Goal: Task Accomplishment & Management: Manage account settings

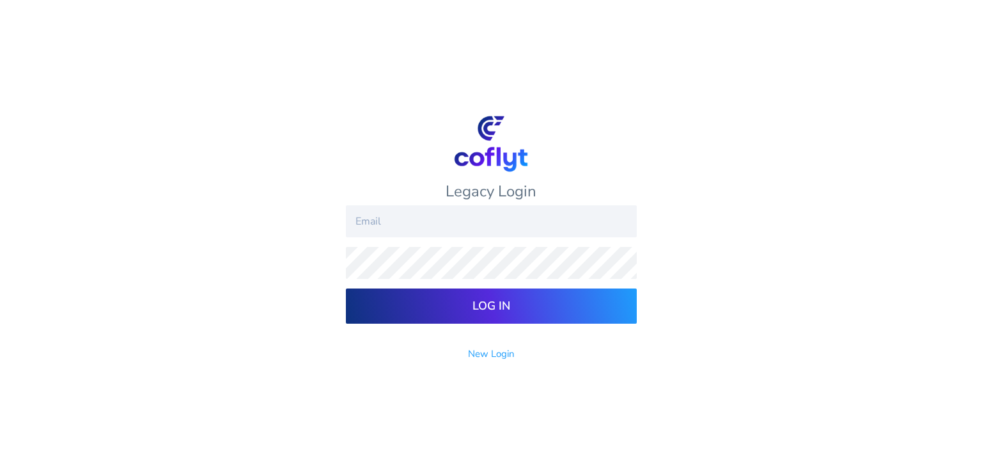
type input "[EMAIL_ADDRESS][DOMAIN_NAME]"
click at [521, 313] on input "Log In" at bounding box center [491, 305] width 291 height 35
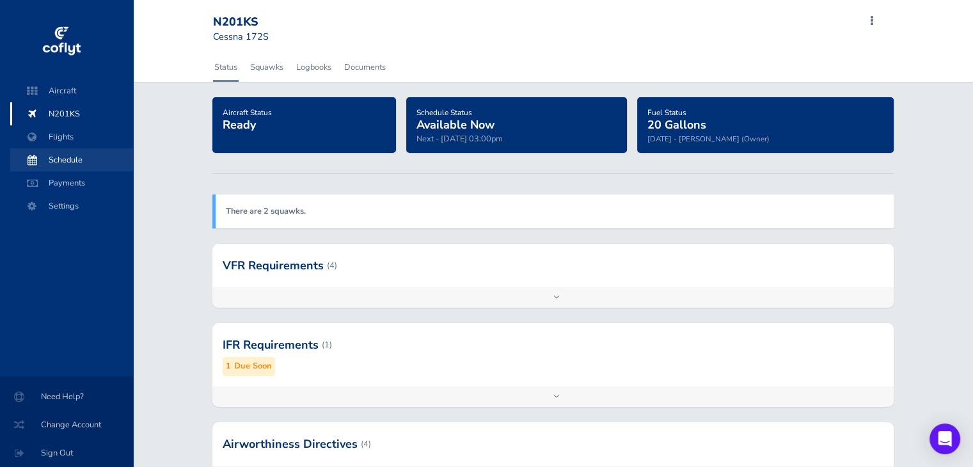
click at [67, 157] on span "Schedule" at bounding box center [71, 159] width 97 height 23
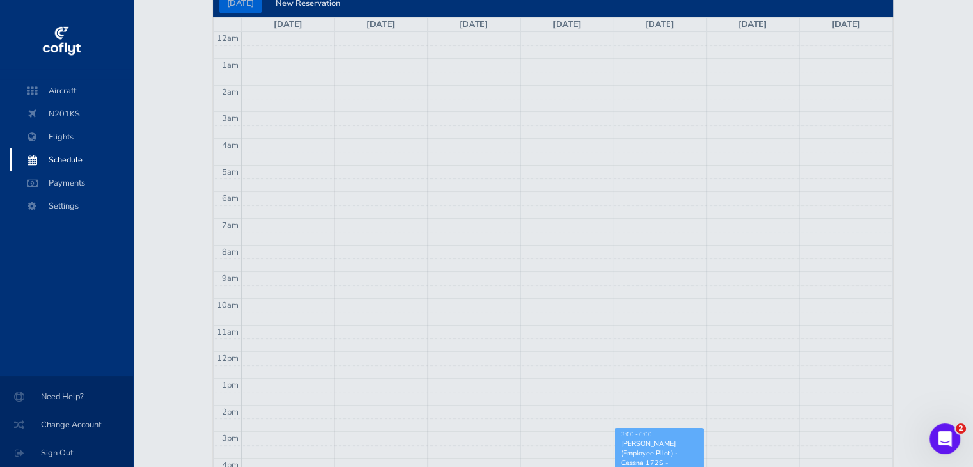
scroll to position [129, 0]
